Goal: Task Accomplishment & Management: Manage account settings

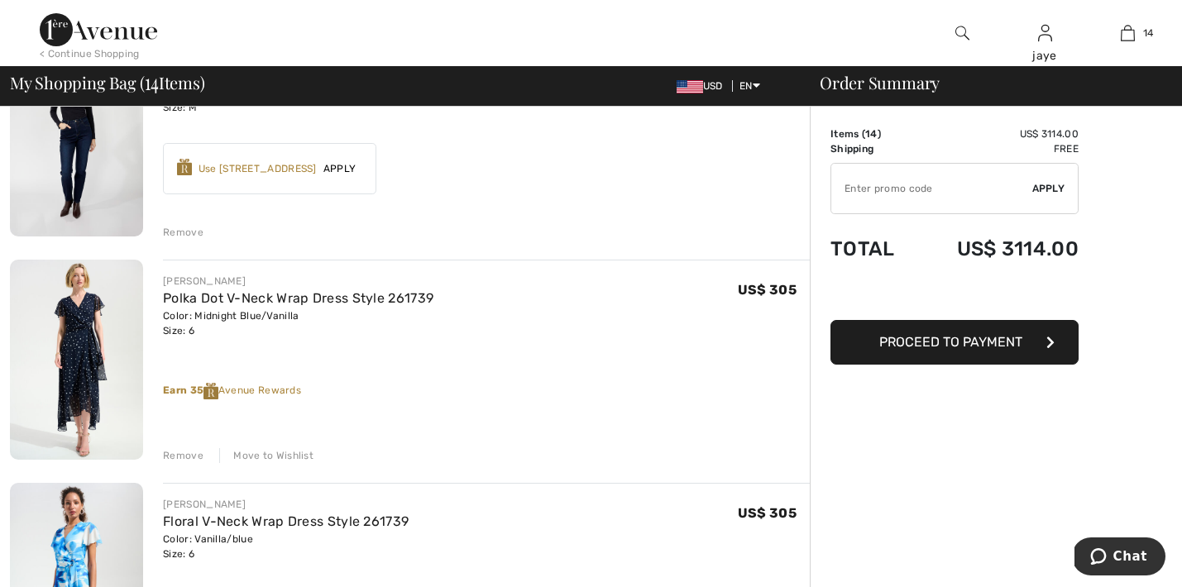
scroll to position [877, 0]
click at [280, 456] on div "Move to Wishlist" at bounding box center [266, 454] width 94 height 15
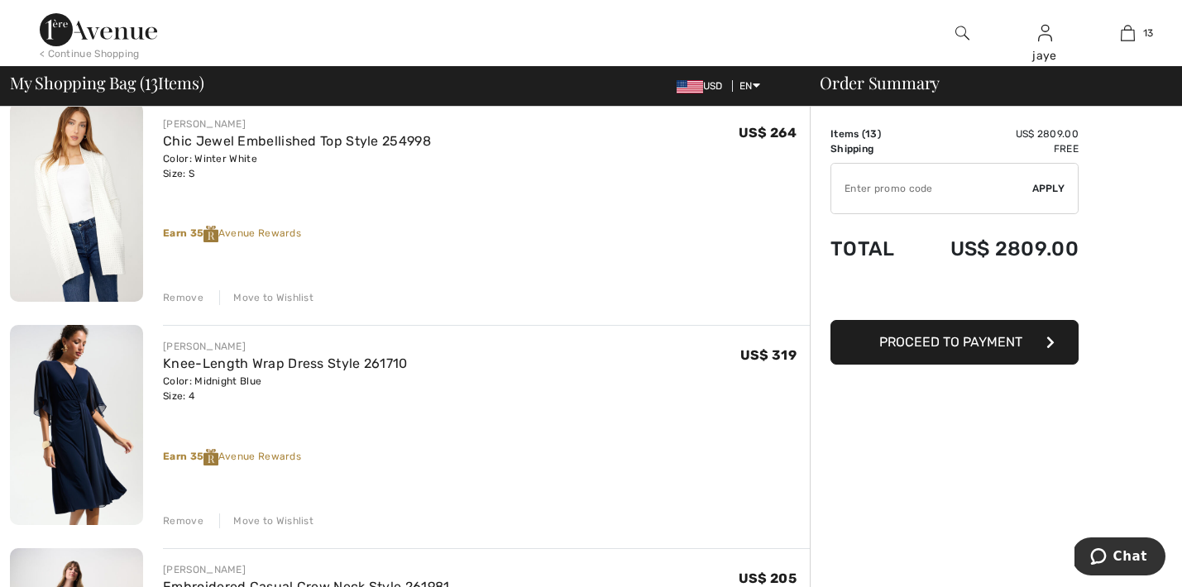
scroll to position [1256, 0]
click at [304, 518] on div "Move to Wishlist" at bounding box center [266, 520] width 94 height 15
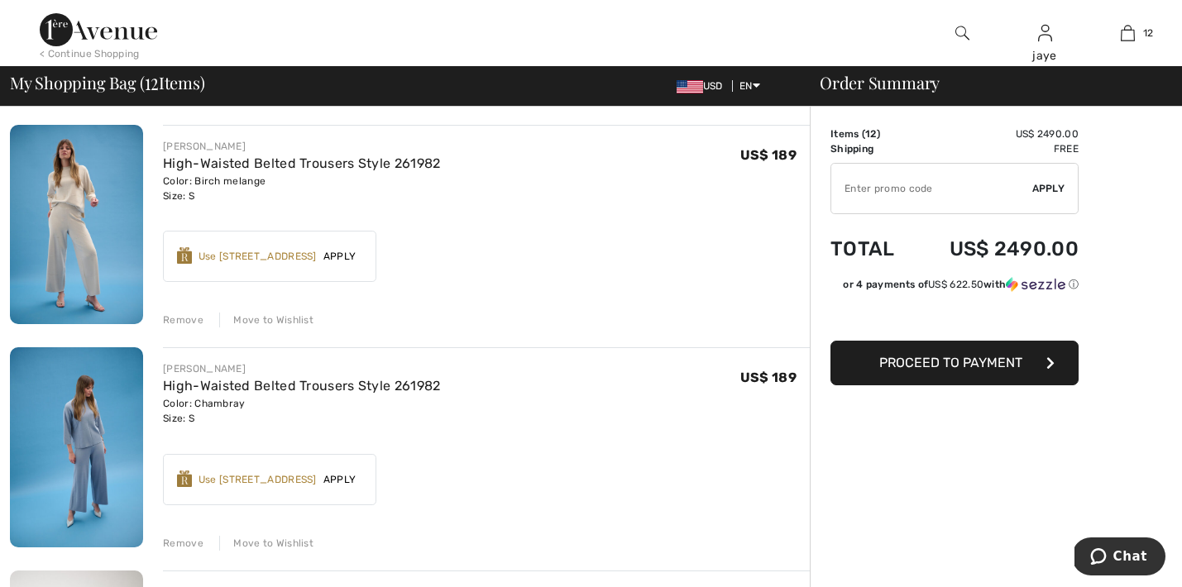
scroll to position [2128, 0]
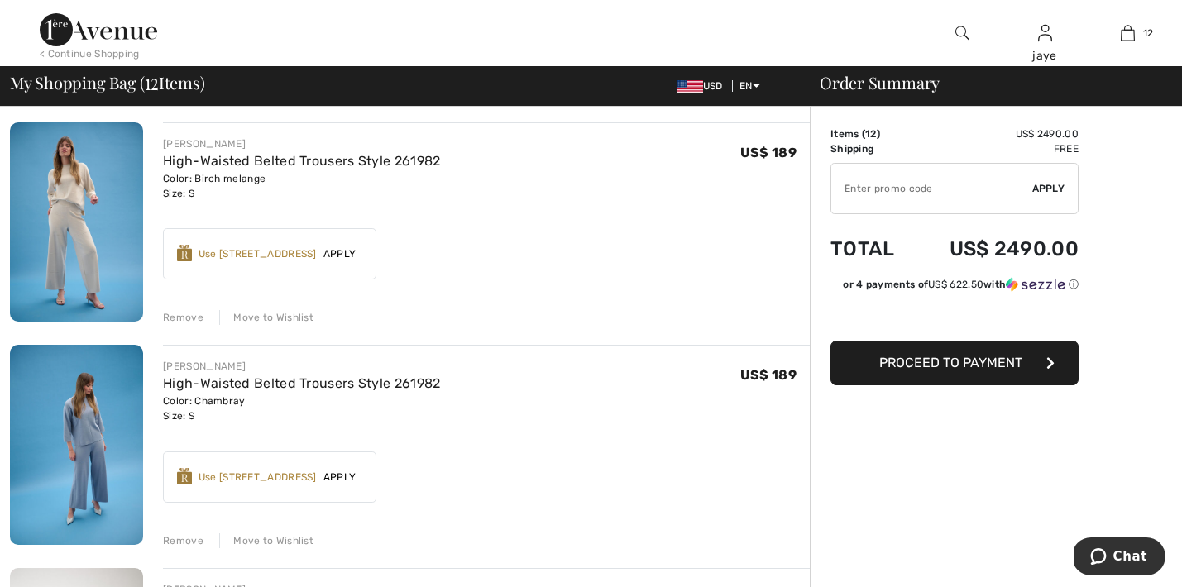
click at [286, 544] on div "Move to Wishlist" at bounding box center [266, 540] width 94 height 15
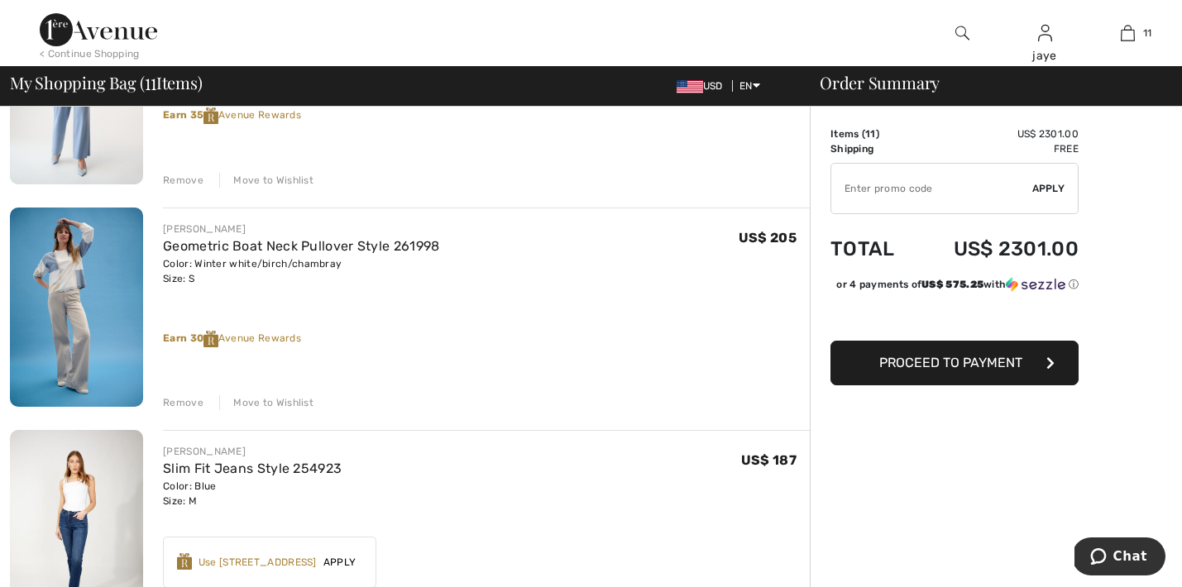
scroll to position [259, 0]
click at [284, 404] on div "Move to Wishlist" at bounding box center [266, 401] width 94 height 15
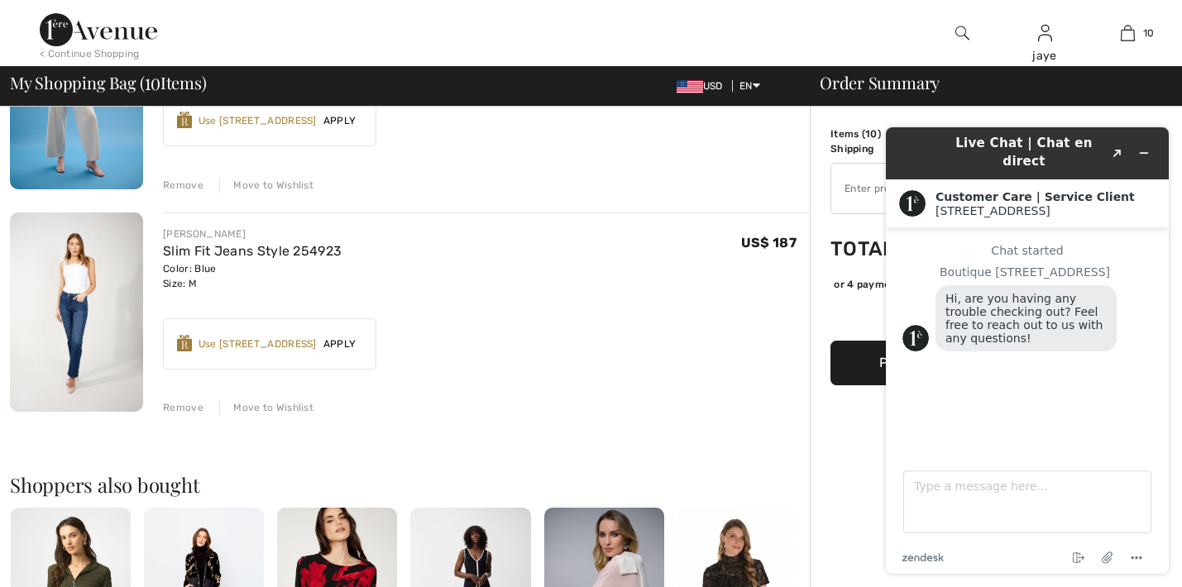
scroll to position [2048, 0]
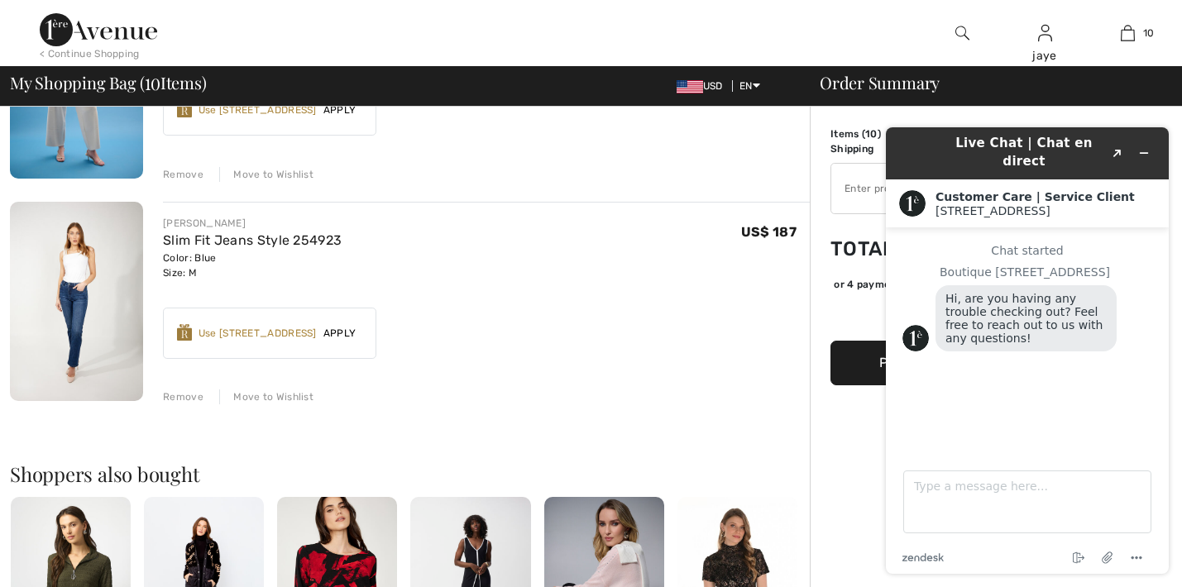
click at [290, 402] on div "Move to Wishlist" at bounding box center [266, 396] width 94 height 15
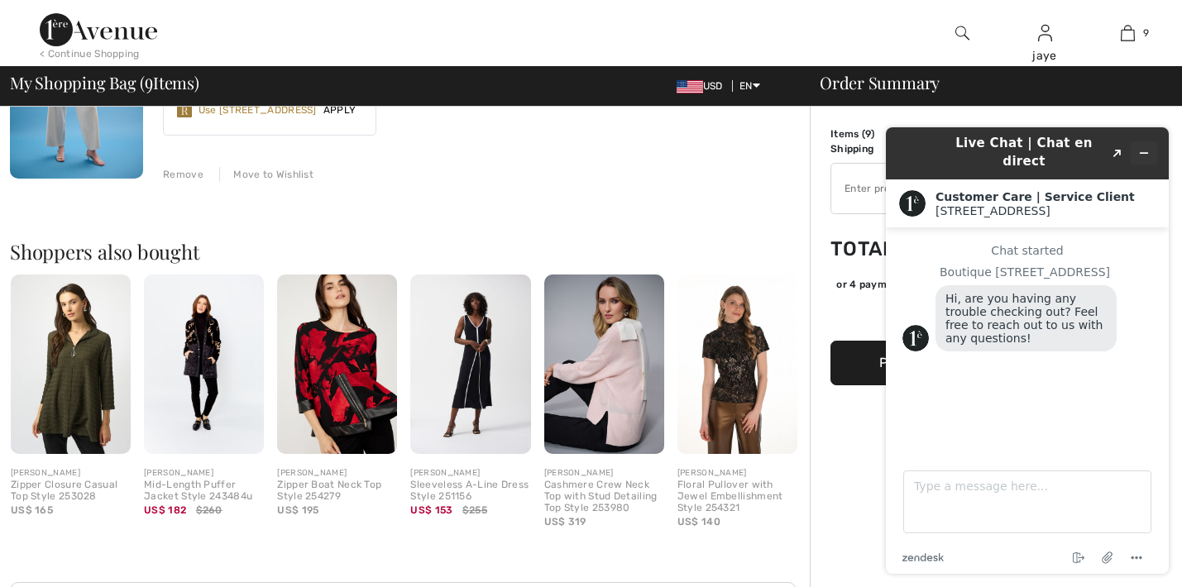
click at [1143, 147] on icon "Minimize widget" at bounding box center [1144, 153] width 12 height 12
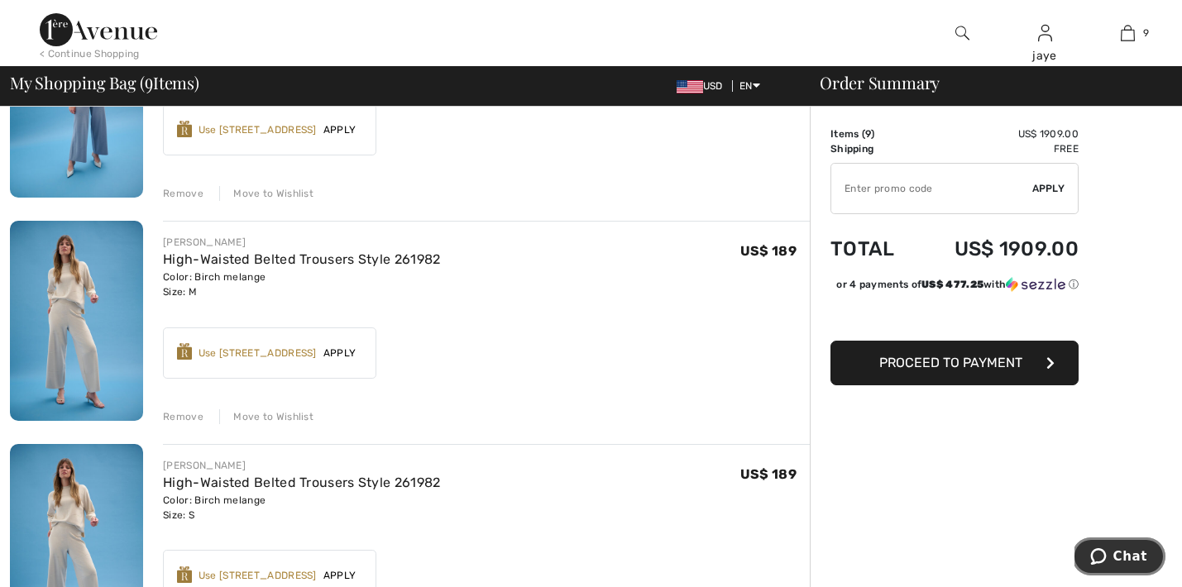
scroll to position [1581, 0]
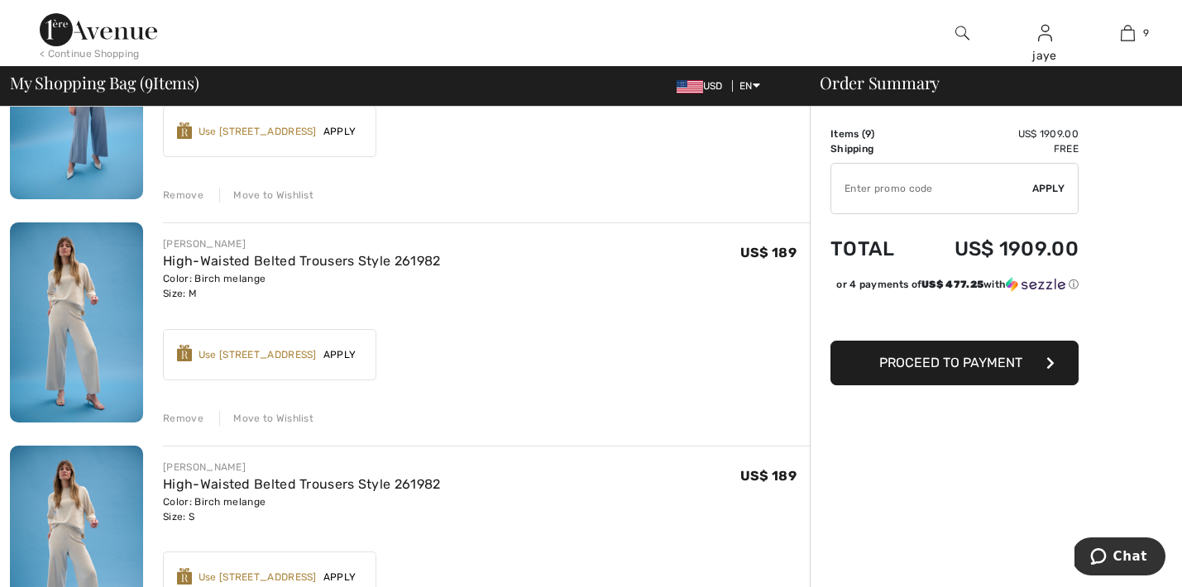
click at [964, 190] on input "TEXT" at bounding box center [931, 189] width 201 height 50
click at [960, 188] on input "TEXT" at bounding box center [931, 189] width 201 height 50
type input "GC010011324"
click at [1054, 188] on span "Apply" at bounding box center [1048, 188] width 33 height 15
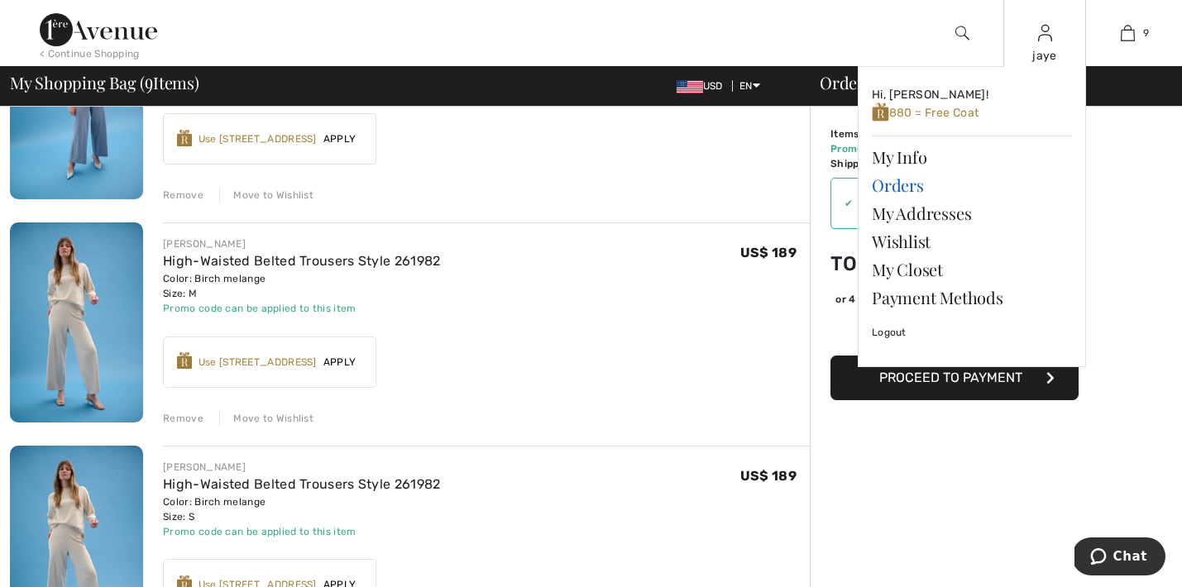
click at [899, 189] on link "Orders" at bounding box center [972, 185] width 200 height 28
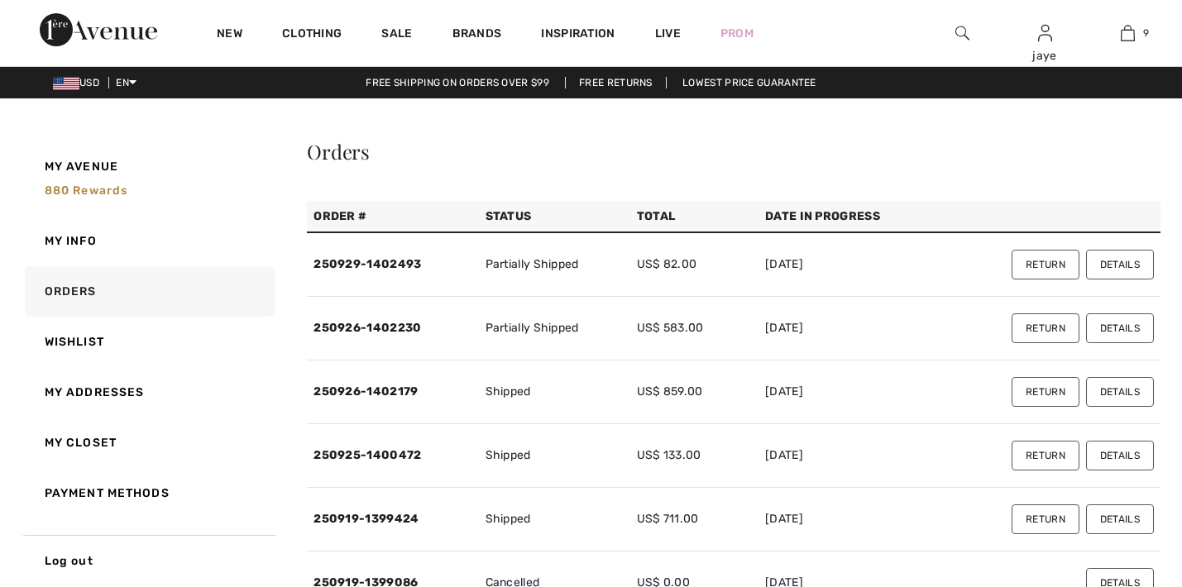
checkbox input "true"
click at [371, 267] on link "250929-1402493" at bounding box center [367, 264] width 108 height 14
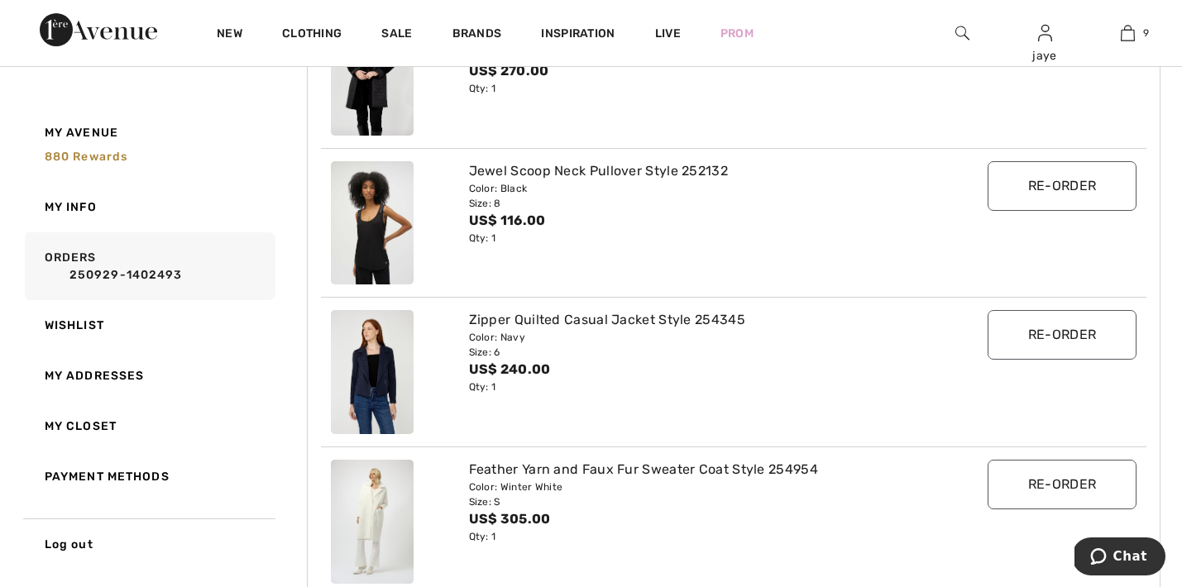
scroll to position [382, 0]
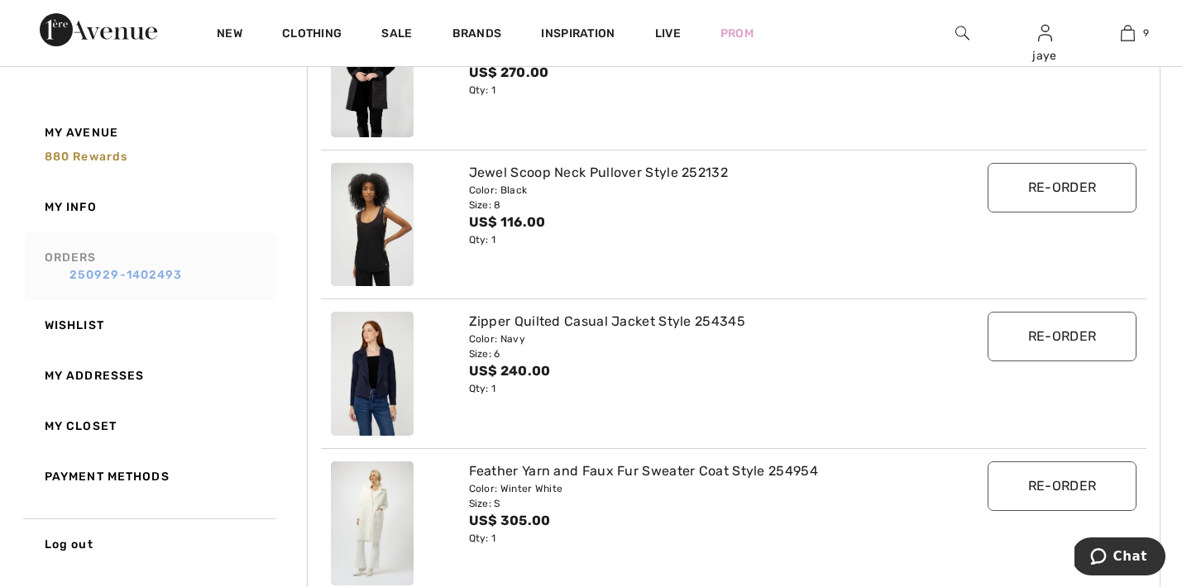
click at [166, 272] on link "250929-1402493" at bounding box center [157, 274] width 225 height 17
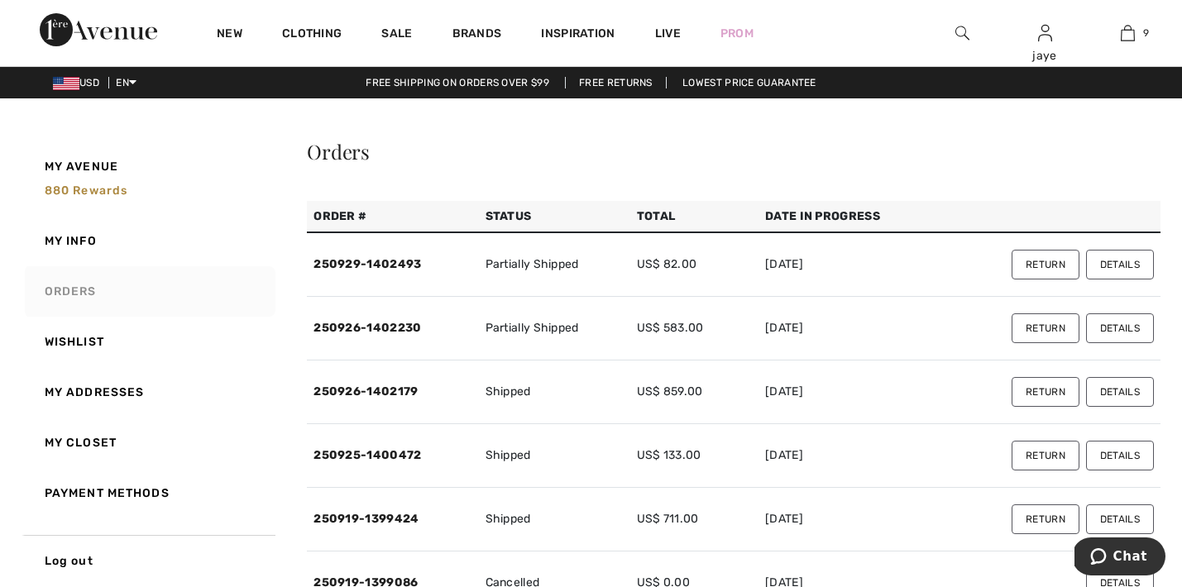
scroll to position [0, 0]
click at [409, 329] on link "250926-1402230" at bounding box center [367, 328] width 108 height 14
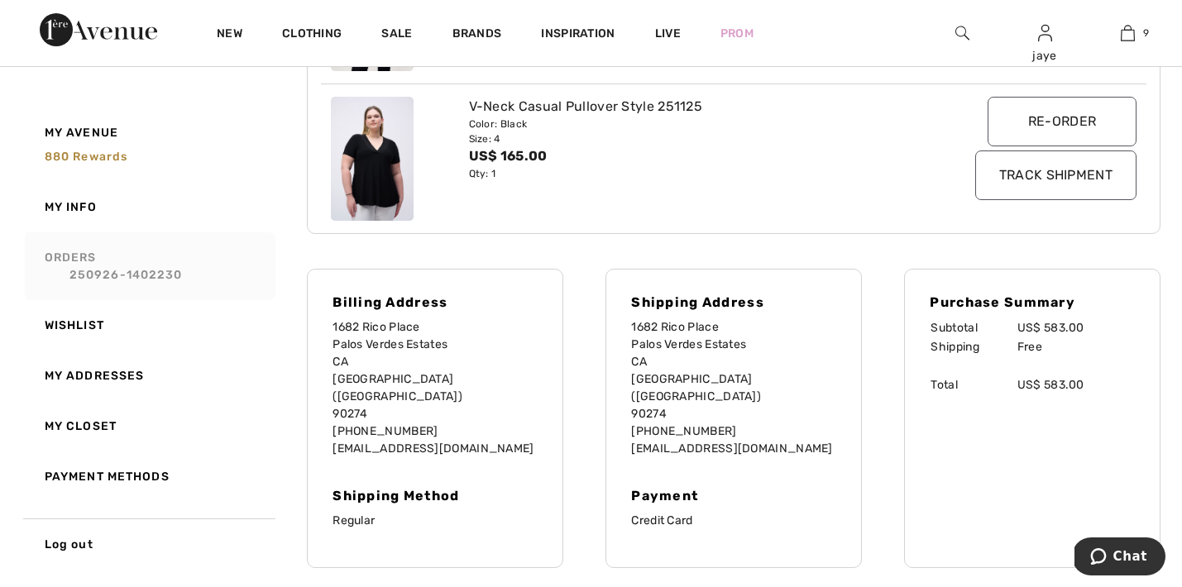
scroll to position [599, 0]
click at [177, 274] on link "250926-1402230" at bounding box center [157, 274] width 225 height 17
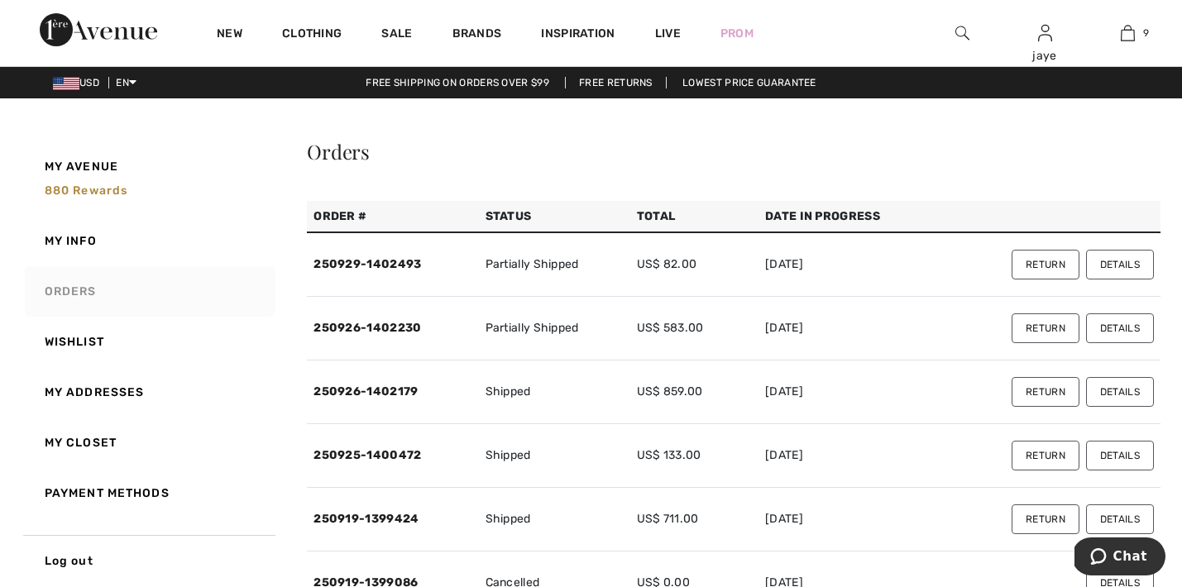
scroll to position [0, 0]
click at [398, 392] on link "250926-1402179" at bounding box center [365, 392] width 104 height 14
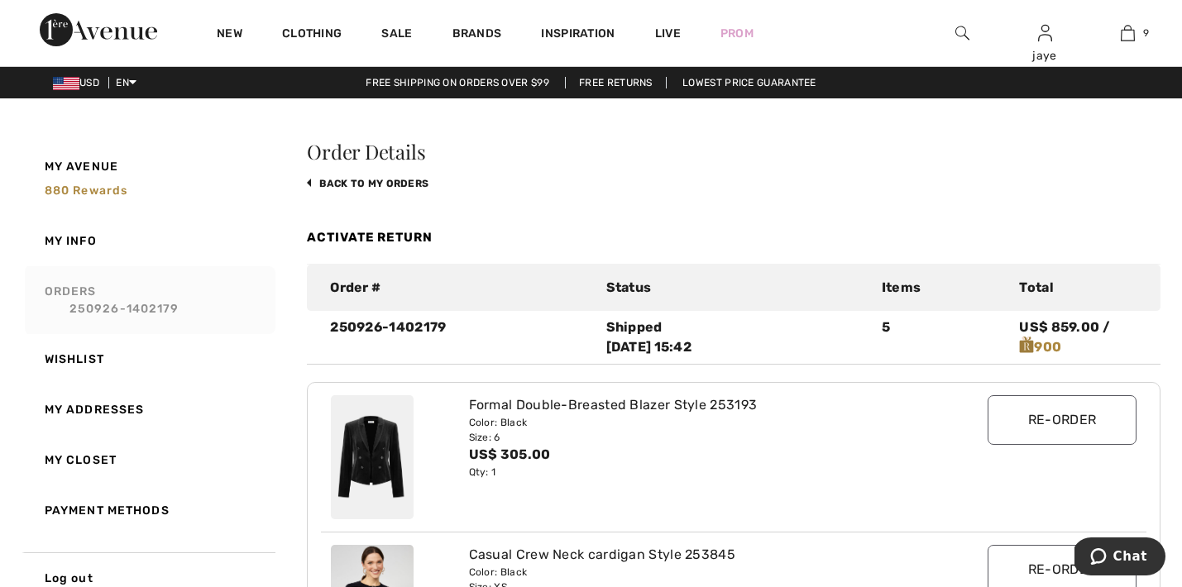
click at [402, 237] on link "Activate Return" at bounding box center [370, 237] width 126 height 15
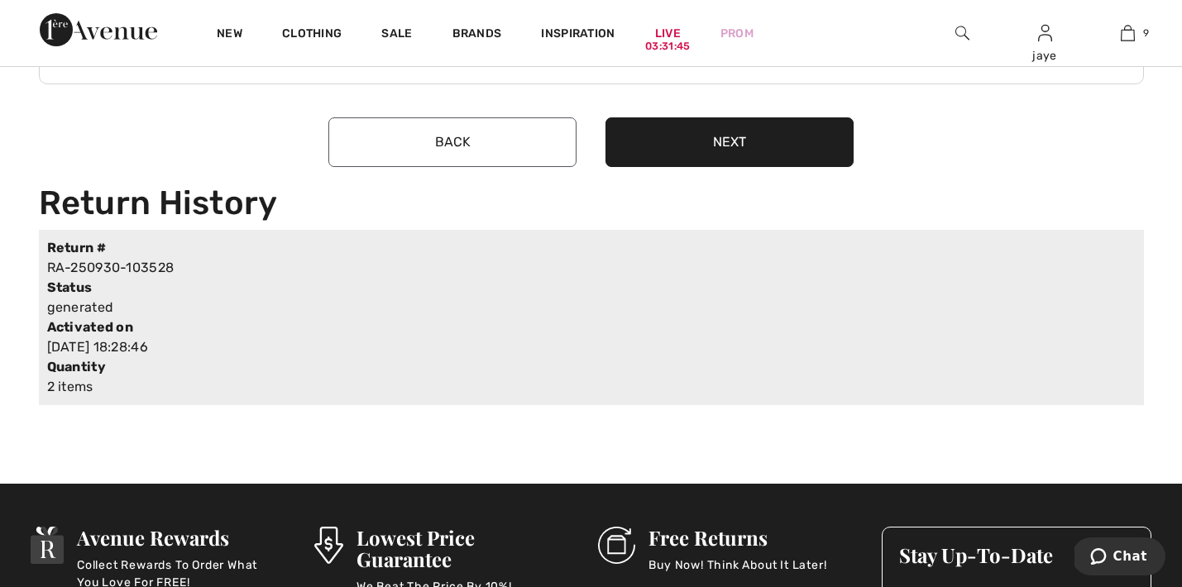
scroll to position [1735, 0]
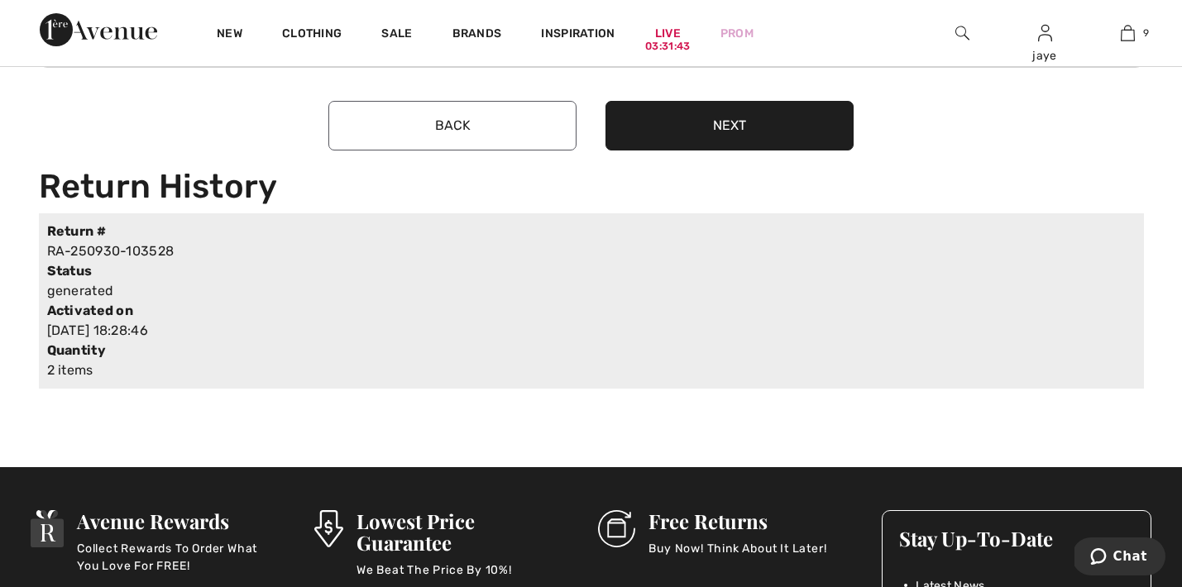
click at [799, 122] on button "Next" at bounding box center [729, 126] width 248 height 50
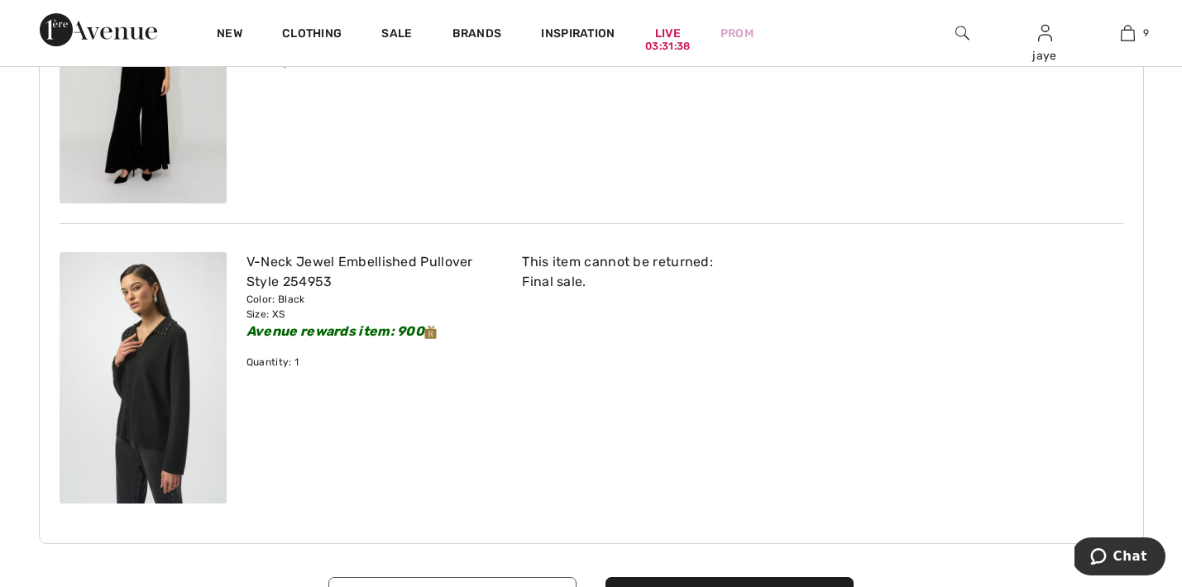
scroll to position [1135, 0]
